Goal: Register for event/course

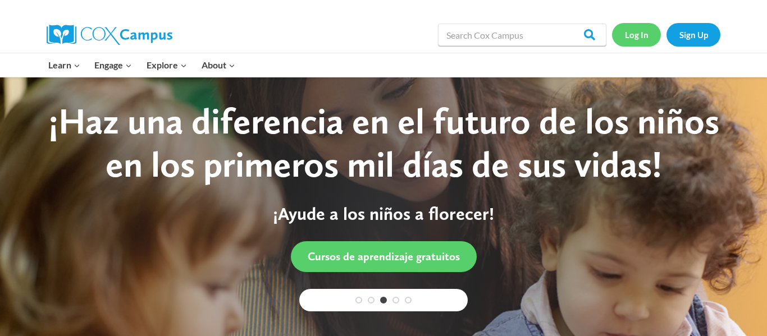
click at [647, 32] on link "Log In" at bounding box center [636, 34] width 49 height 23
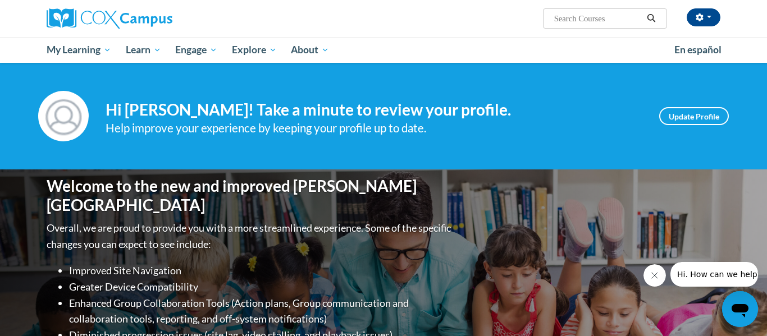
click at [580, 22] on input "Search..." at bounding box center [598, 18] width 90 height 13
type input "power of language for infants"
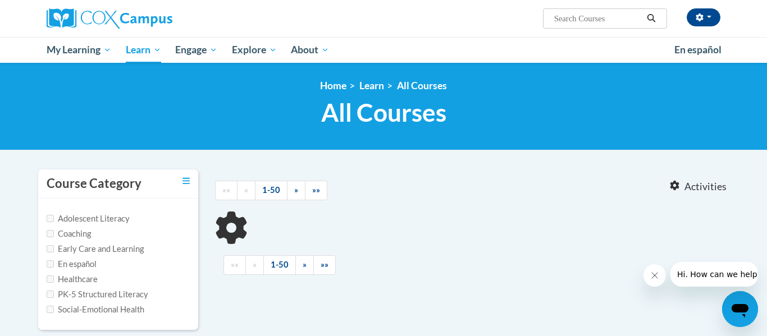
type input "power of language for infants"
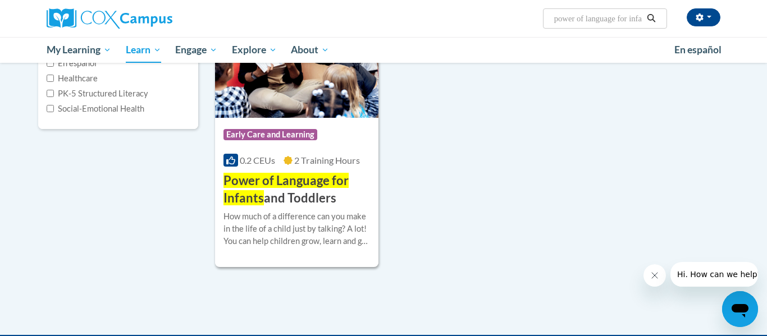
scroll to position [202, 0]
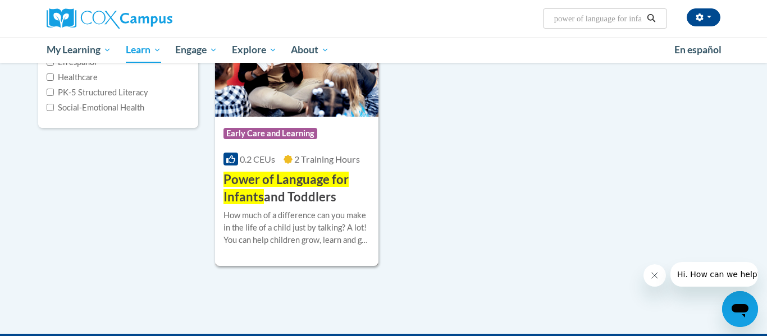
click at [299, 115] on img at bounding box center [296, 59] width 163 height 115
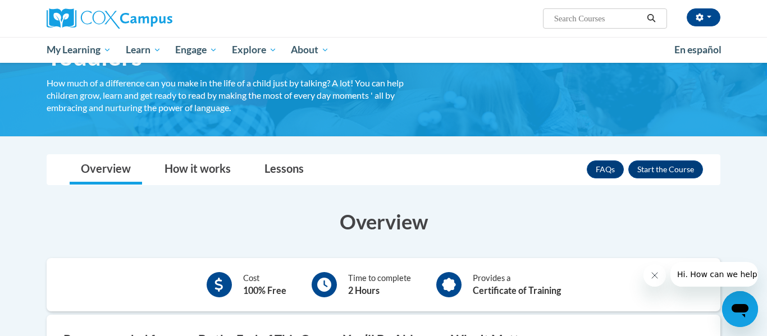
scroll to position [98, 0]
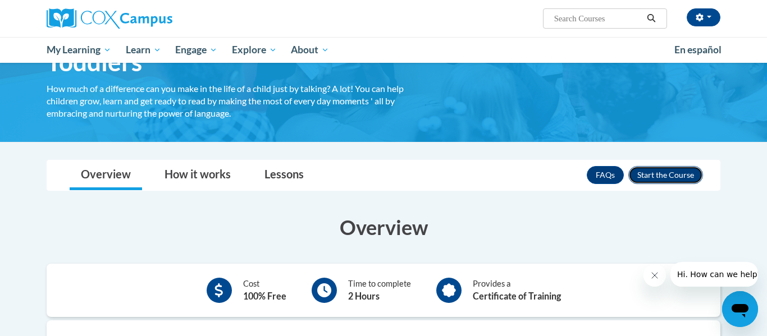
click at [687, 177] on button "Enroll" at bounding box center [665, 175] width 75 height 18
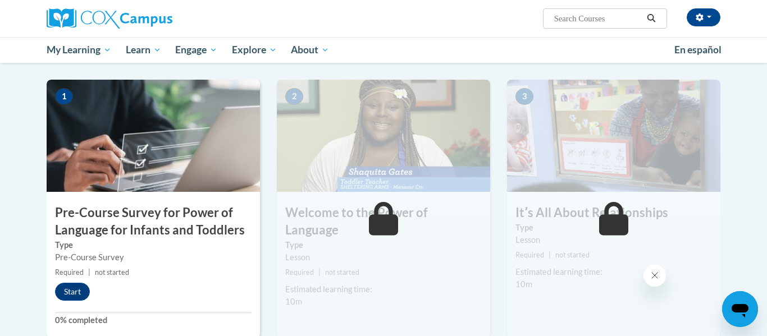
scroll to position [231, 0]
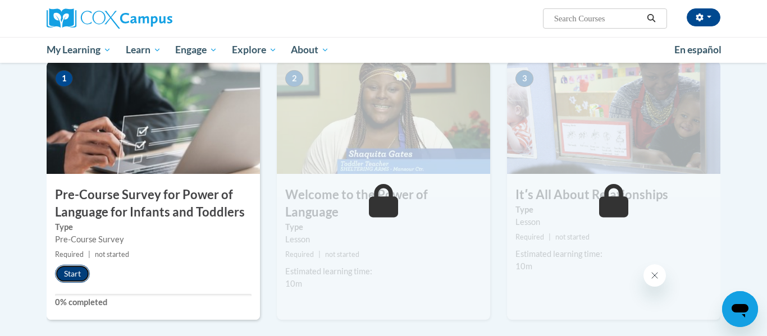
click at [76, 271] on button "Start" at bounding box center [72, 274] width 35 height 18
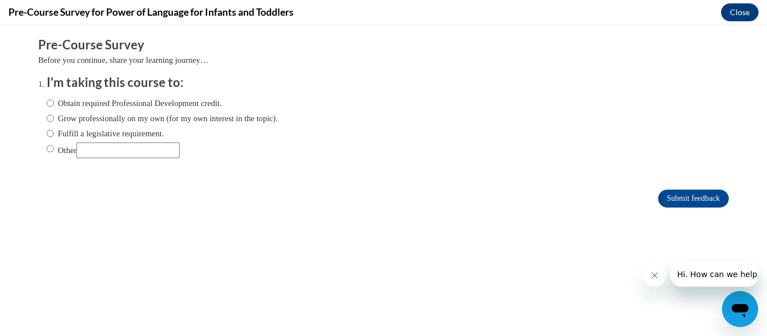
scroll to position [0, 0]
click at [47, 102] on input "Obtain required Professional Development credit." at bounding box center [50, 103] width 7 height 12
radio input "true"
click at [697, 198] on input "Submit feedback" at bounding box center [693, 199] width 71 height 18
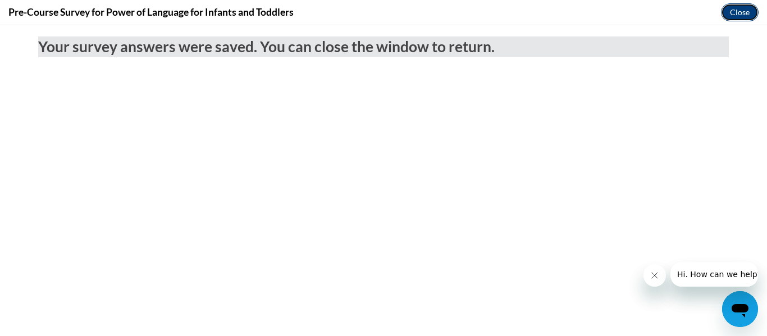
click at [733, 10] on button "Close" at bounding box center [740, 12] width 38 height 18
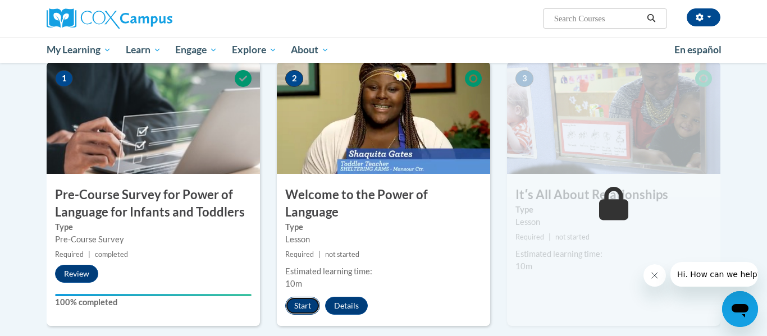
click at [307, 297] on button "Start" at bounding box center [302, 306] width 35 height 18
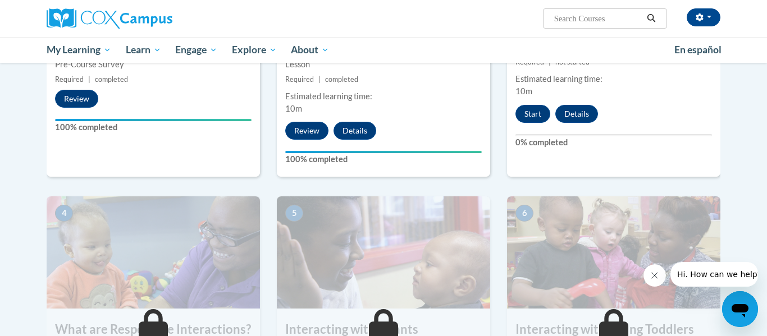
scroll to position [399, 0]
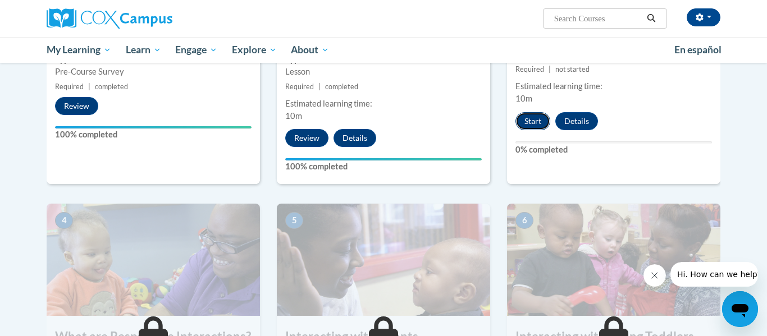
click at [534, 125] on button "Start" at bounding box center [532, 121] width 35 height 18
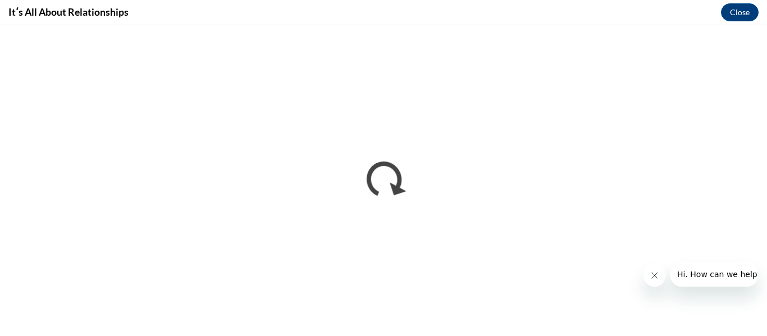
scroll to position [0, 0]
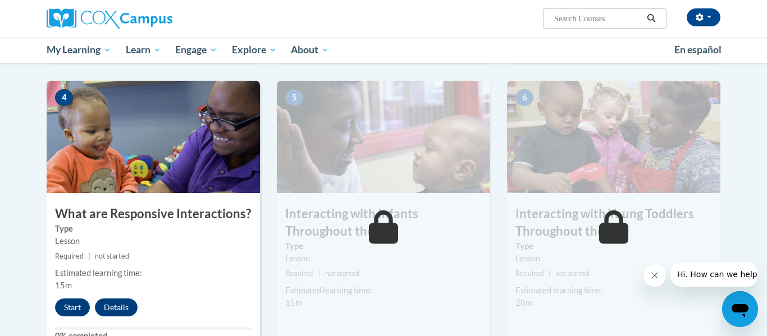
scroll to position [531, 0]
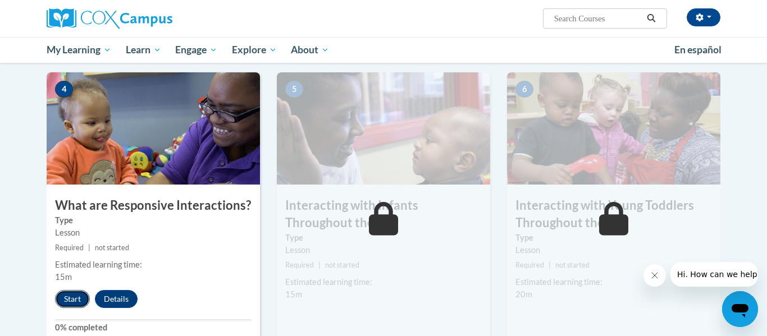
click at [66, 290] on button "Start" at bounding box center [72, 299] width 35 height 18
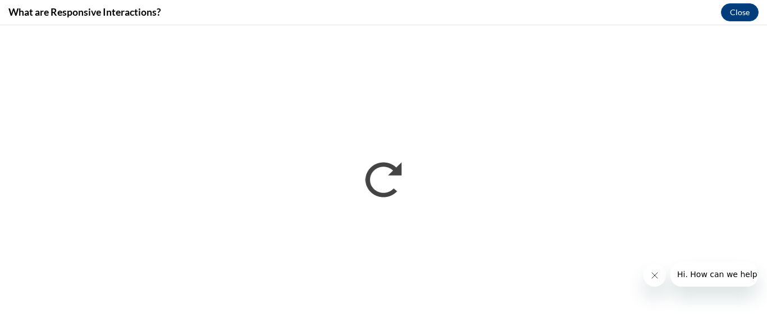
scroll to position [0, 0]
